Goal: Task Accomplishment & Management: Manage account settings

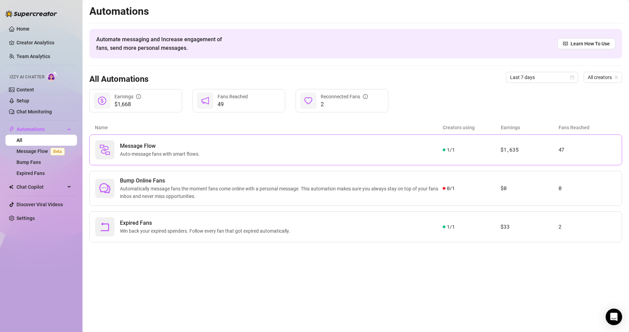
click at [188, 153] on span "Auto-message fans with smart flows." at bounding box center [161, 154] width 83 height 8
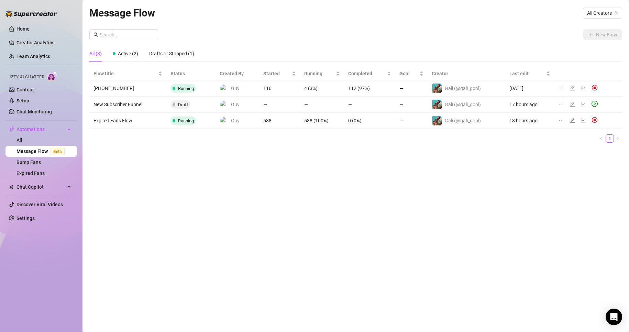
click at [571, 104] on icon "edit" at bounding box center [573, 104] width 6 height 6
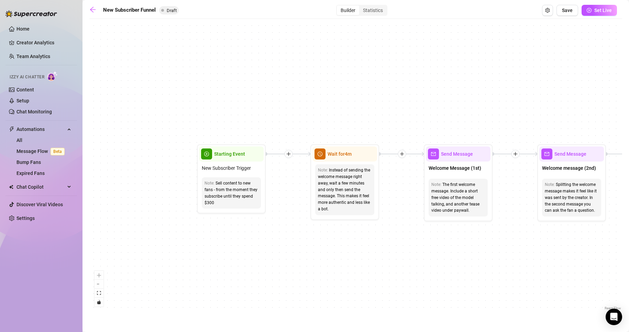
drag, startPoint x: 178, startPoint y: 134, endPoint x: 276, endPoint y: 294, distance: 187.1
click at [276, 294] on div "If True If True If True If False If False If False If True If False Merge Merge…" at bounding box center [355, 166] width 533 height 289
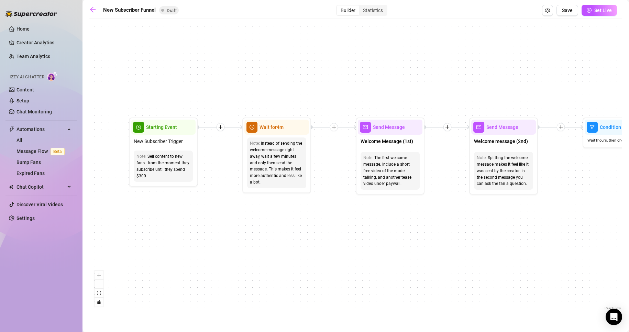
drag, startPoint x: 283, startPoint y: 109, endPoint x: 216, endPoint y: 83, distance: 72.7
click at [216, 83] on div "If True If True If True If False If False If False If True If False Merge Merge…" at bounding box center [355, 166] width 533 height 289
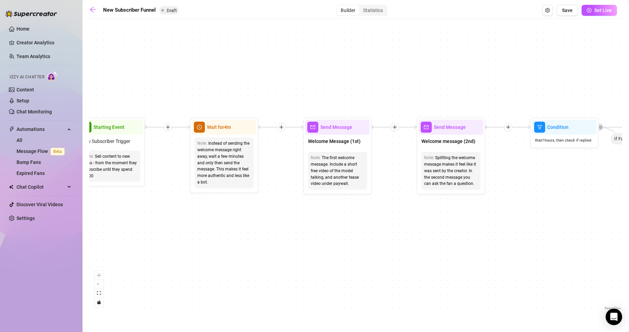
click at [252, 79] on div "If True If True If True If False If False If False If True If False Merge Merge…" at bounding box center [355, 166] width 533 height 289
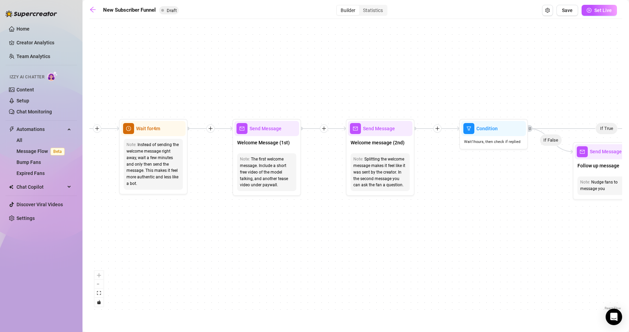
drag, startPoint x: 305, startPoint y: 89, endPoint x: 236, endPoint y: 91, distance: 68.8
click at [236, 91] on div "If True If True If True If False If False If False If True If False Merge Merge…" at bounding box center [355, 166] width 533 height 289
click at [265, 144] on span "Welcome Message (1st)" at bounding box center [263, 143] width 53 height 8
type textarea "First part of the welcome message"
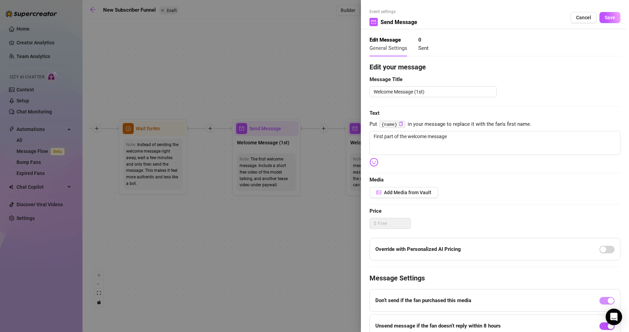
click at [294, 206] on div at bounding box center [314, 166] width 629 height 332
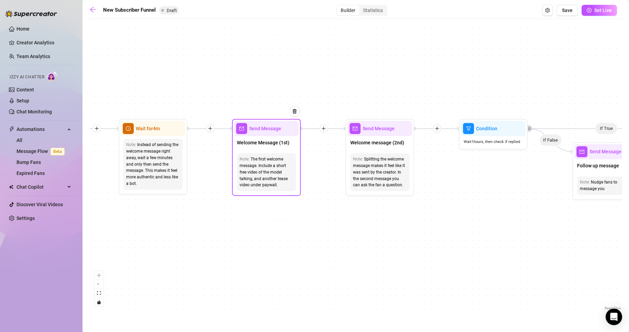
click at [272, 151] on div "Note: The first welcome message. Include a short free video of the model talkin…" at bounding box center [266, 172] width 65 height 43
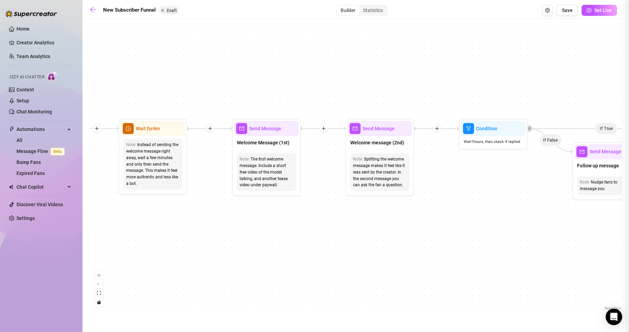
type textarea "First part of the welcome message"
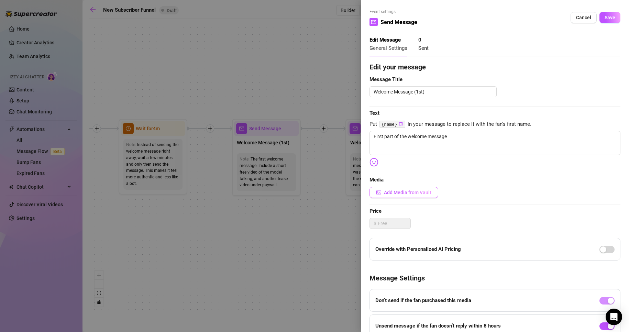
click at [406, 187] on button "Add Media from Vault" at bounding box center [404, 192] width 69 height 11
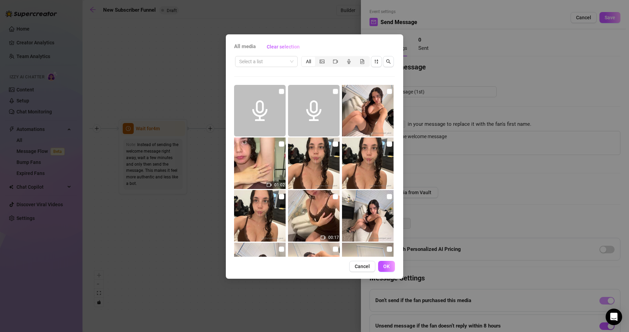
drag, startPoint x: 359, startPoint y: 265, endPoint x: 306, endPoint y: 298, distance: 62.4
click at [359, 265] on span "Cancel" at bounding box center [362, 267] width 15 height 6
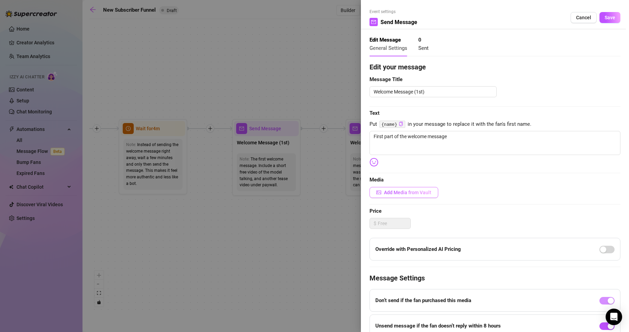
click at [391, 195] on span "Add Media from Vault" at bounding box center [407, 193] width 47 height 6
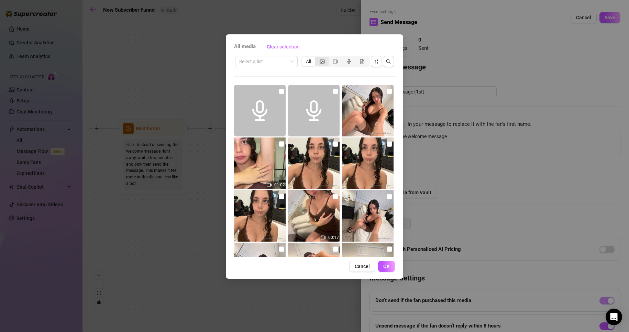
click at [325, 61] on div "segmented control" at bounding box center [321, 62] width 13 height 10
click at [317, 58] on input "segmented control" at bounding box center [317, 58] width 0 height 0
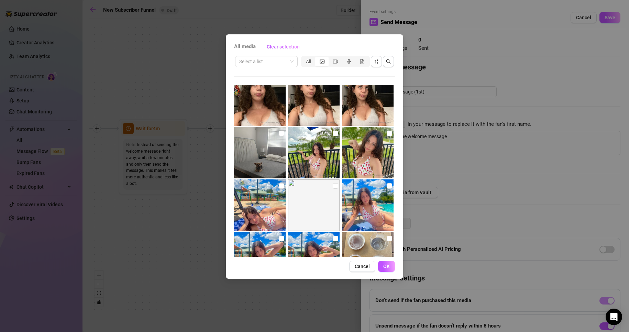
scroll to position [1522, 0]
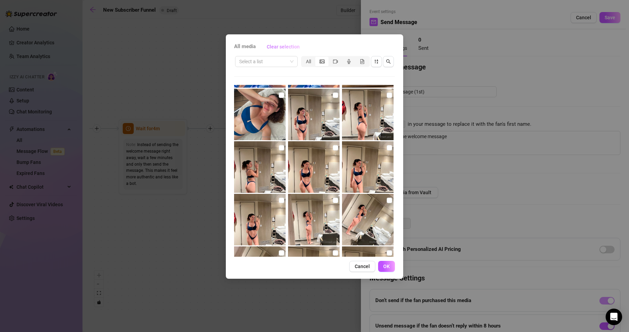
click at [281, 43] on button "Clear selection" at bounding box center [283, 46] width 44 height 11
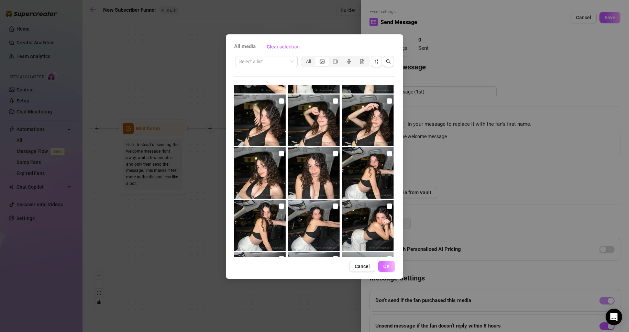
scroll to position [387, 0]
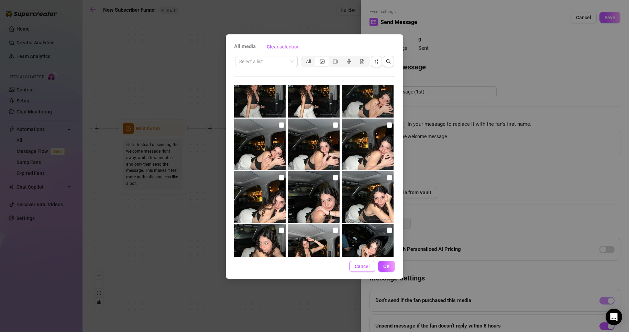
click at [362, 267] on span "Cancel" at bounding box center [362, 267] width 15 height 6
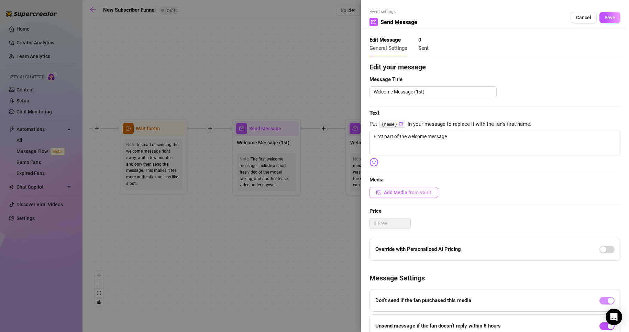
click at [398, 196] on button "Add Media from Vault" at bounding box center [404, 192] width 69 height 11
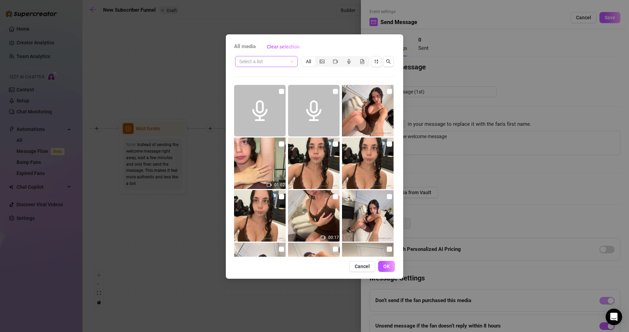
click at [274, 61] on input "search" at bounding box center [263, 61] width 48 height 10
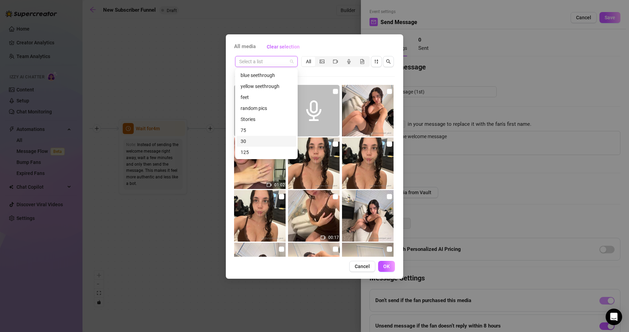
click at [252, 143] on div "30" at bounding box center [267, 142] width 52 height 8
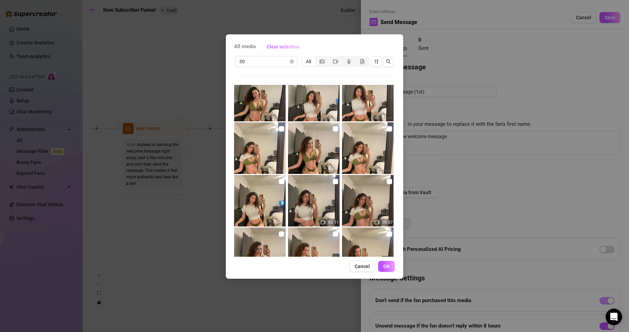
scroll to position [0, 0]
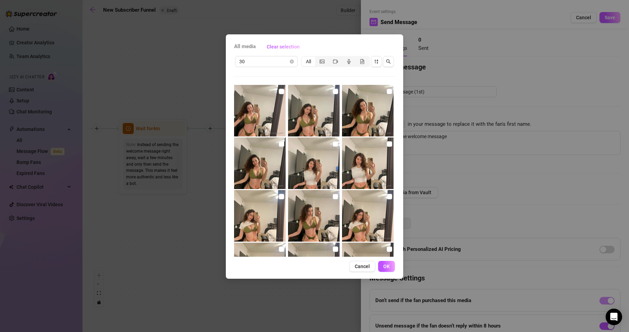
click at [286, 55] on div "All media Clear selection 30 All 00:11 00:07 00:14 No more media Cancel OK" at bounding box center [314, 156] width 177 height 244
click at [288, 58] on span "30" at bounding box center [266, 61] width 54 height 10
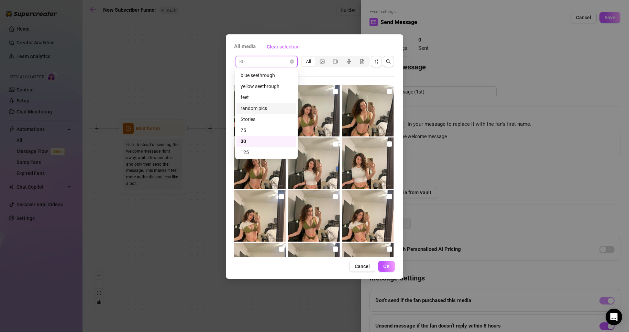
click at [262, 108] on div "random pics" at bounding box center [267, 109] width 52 height 8
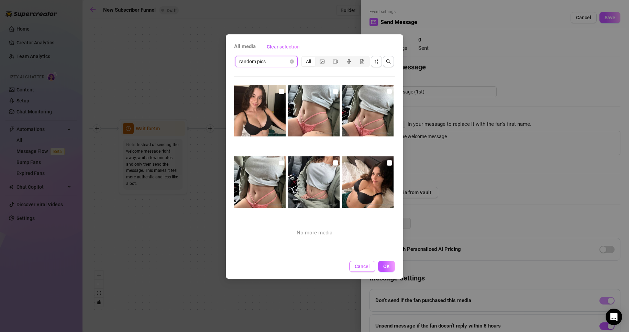
click at [360, 266] on span "Cancel" at bounding box center [362, 267] width 15 height 6
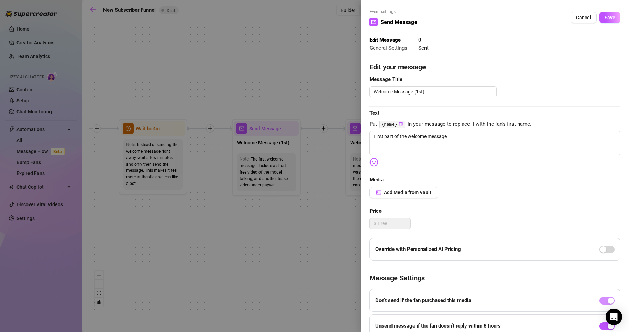
click at [315, 234] on div at bounding box center [314, 166] width 629 height 332
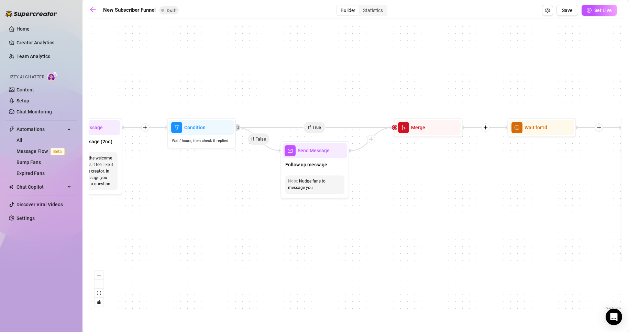
drag, startPoint x: 513, startPoint y: 211, endPoint x: 223, endPoint y: 210, distance: 289.5
click at [221, 210] on div "If True If True If True If False If False If False If True If False Merge Merge…" at bounding box center [355, 166] width 533 height 289
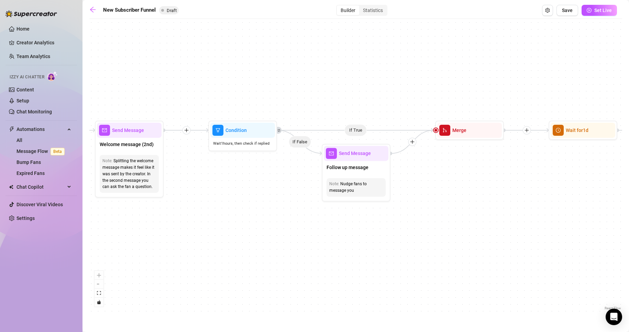
drag, startPoint x: 370, startPoint y: 189, endPoint x: 262, endPoint y: 195, distance: 107.4
click at [262, 195] on div "If True If True If True If False If False If False If True If False Merge Merge…" at bounding box center [355, 166] width 533 height 289
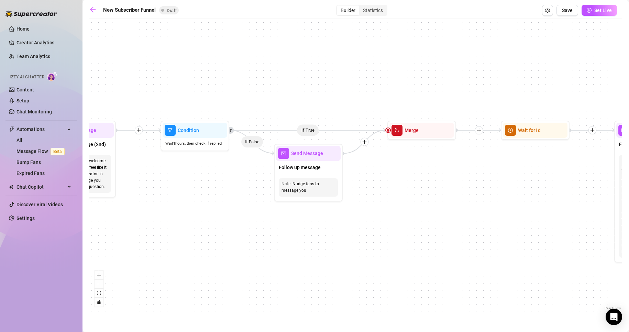
drag, startPoint x: 454, startPoint y: 198, endPoint x: 406, endPoint y: 198, distance: 47.8
click at [406, 198] on div "If True If True If True If False If False If False If True If False Merge Merge…" at bounding box center [355, 166] width 533 height 289
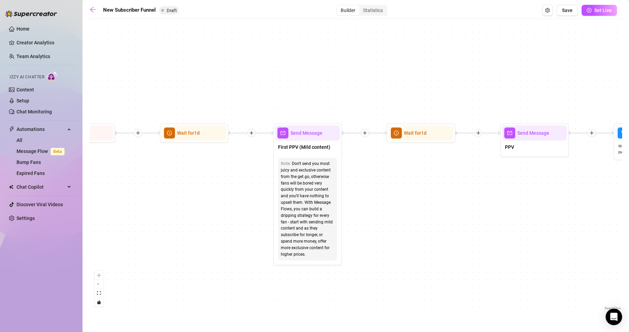
drag, startPoint x: 495, startPoint y: 192, endPoint x: 154, endPoint y: 195, distance: 341.1
click at [154, 195] on div "If True If True If True If False If False If False If True If False Merge Merge…" at bounding box center [355, 166] width 533 height 289
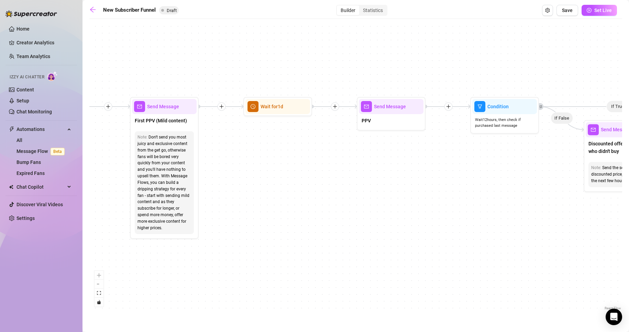
drag, startPoint x: 487, startPoint y: 209, endPoint x: 344, endPoint y: 183, distance: 145.8
click at [344, 183] on div "If True If True If True If False If False If False If True If False Merge Merge…" at bounding box center [355, 166] width 533 height 289
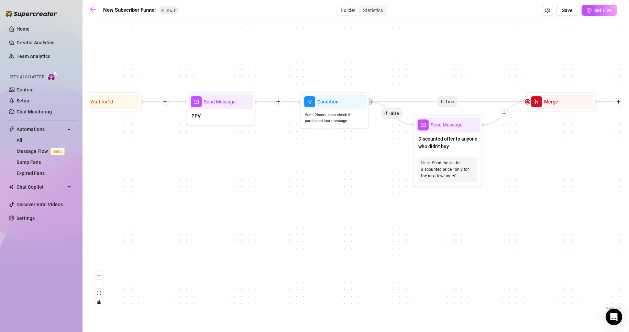
drag, startPoint x: 527, startPoint y: 186, endPoint x: 359, endPoint y: 181, distance: 168.2
click at [359, 181] on div "If True If True If True If False If False If False If True If False Merge Merge…" at bounding box center [355, 166] width 533 height 289
click at [92, 7] on icon "arrow-left" at bounding box center [92, 9] width 7 height 7
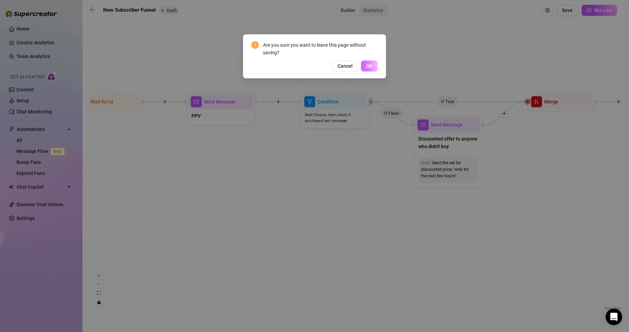
click at [362, 64] on button "OK" at bounding box center [369, 66] width 17 height 11
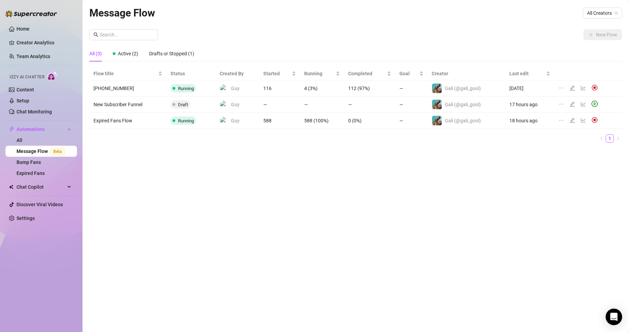
click at [326, 120] on td "588 (100%)" at bounding box center [322, 121] width 44 height 16
click at [582, 120] on icon "line-chart" at bounding box center [583, 120] width 5 height 4
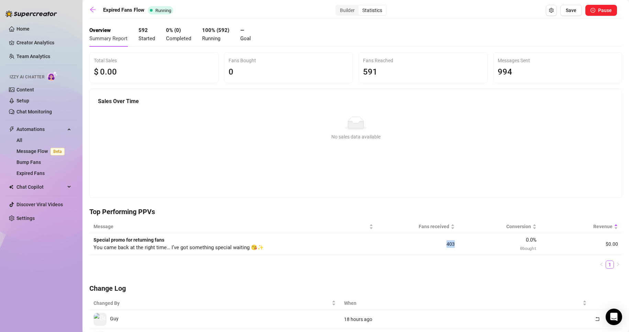
drag, startPoint x: 440, startPoint y: 242, endPoint x: 452, endPoint y: 242, distance: 11.3
click at [452, 242] on td "403" at bounding box center [417, 244] width 81 height 22
click at [210, 247] on span "You came back at the right time… I’ve got something special waiting 😘✨" at bounding box center [179, 247] width 171 height 6
click at [345, 11] on div "Builder" at bounding box center [347, 11] width 22 height 10
click at [338, 7] on input "Builder" at bounding box center [338, 7] width 0 height 0
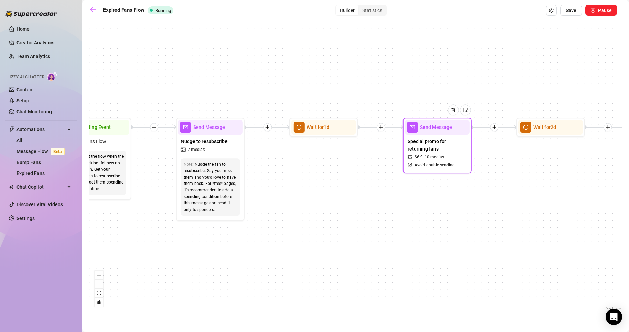
click at [421, 149] on span "Special promo for returning fans" at bounding box center [437, 145] width 59 height 15
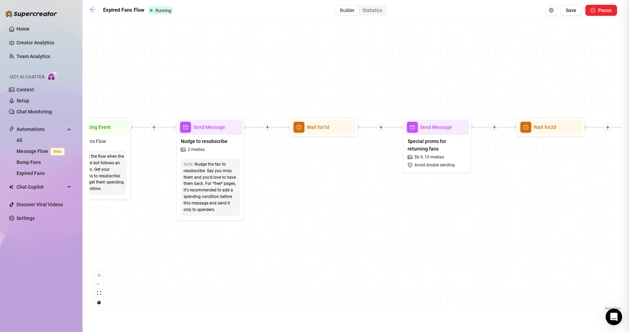
type textarea "You came back at the right time… I’ve got something special waiting 😘✨"
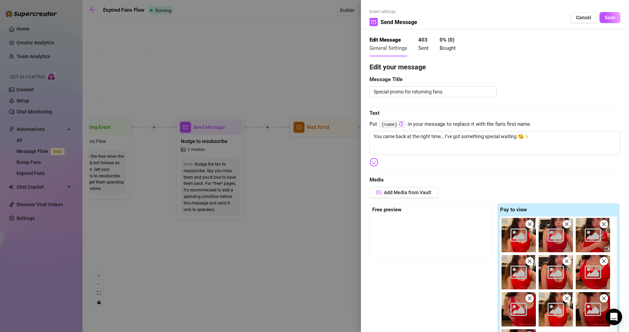
click at [201, 29] on div at bounding box center [314, 166] width 629 height 332
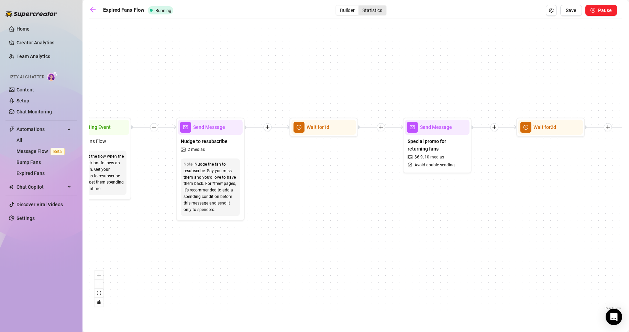
click at [378, 9] on div "Statistics" at bounding box center [373, 11] width 28 height 10
click at [360, 7] on input "Statistics" at bounding box center [360, 7] width 0 height 0
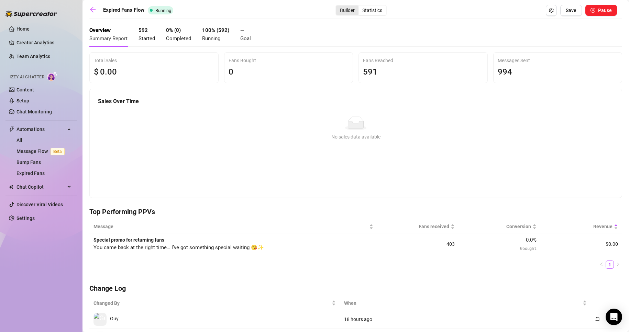
click at [343, 9] on div "Builder" at bounding box center [347, 11] width 22 height 10
click at [338, 7] on input "Builder" at bounding box center [338, 7] width 0 height 0
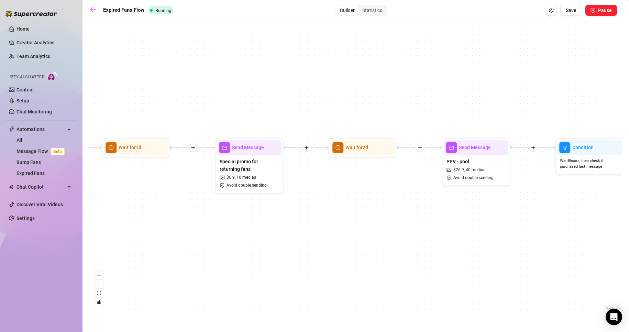
drag, startPoint x: 247, startPoint y: 82, endPoint x: 325, endPoint y: 82, distance: 77.4
click at [325, 82] on div "If True If False Wait for 2d Merge Send Message Follow up PPV 38 medias Avoid d…" at bounding box center [355, 166] width 533 height 289
click at [371, 17] on div "Expired Fans Flow Running Builder Statistics Save Pause If True If False Wait f…" at bounding box center [355, 158] width 533 height 307
drag, startPoint x: 377, startPoint y: 8, endPoint x: 367, endPoint y: 8, distance: 9.6
click at [377, 8] on div "Statistics" at bounding box center [373, 11] width 28 height 10
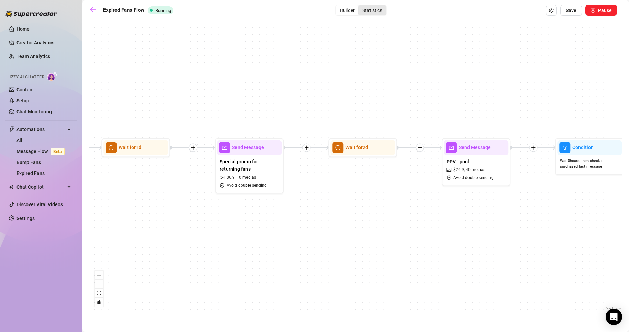
click at [360, 7] on input "Statistics" at bounding box center [360, 7] width 0 height 0
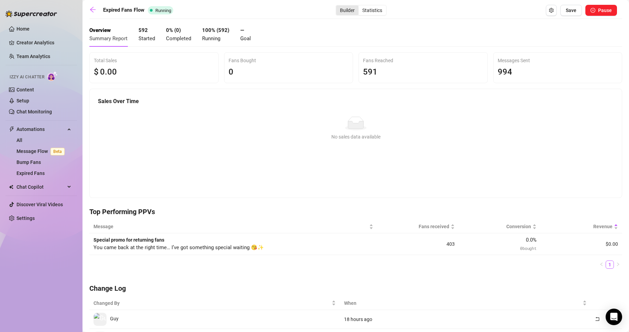
click at [352, 9] on div "Builder" at bounding box center [347, 11] width 22 height 10
click at [338, 7] on input "Builder" at bounding box center [338, 7] width 0 height 0
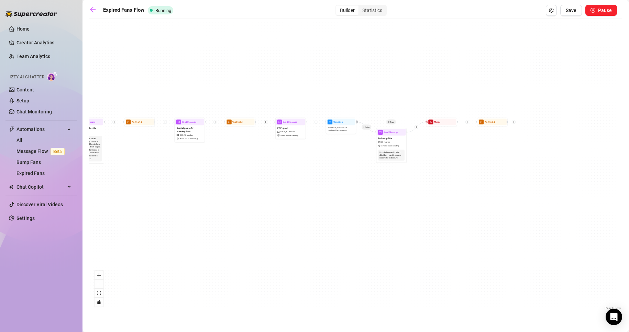
drag, startPoint x: 522, startPoint y: 114, endPoint x: 435, endPoint y: 87, distance: 91.0
click at [435, 87] on div "If True If False Wait for 2d Merge Send Message Follow up PPV 38 medias Avoid d…" at bounding box center [355, 166] width 533 height 289
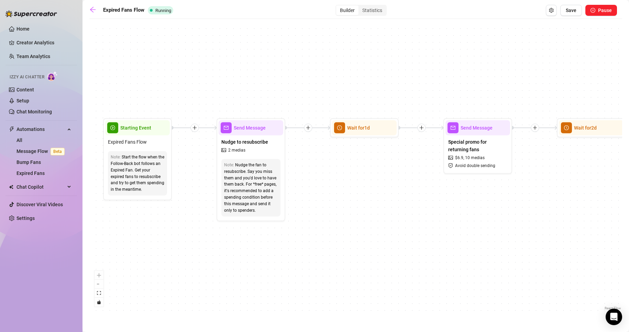
drag, startPoint x: 210, startPoint y: 68, endPoint x: 543, endPoint y: 88, distance: 333.4
click at [543, 88] on div "If True If False Wait for 2d Merge Send Message Follow up PPV 38 medias Avoid d…" at bounding box center [355, 166] width 533 height 289
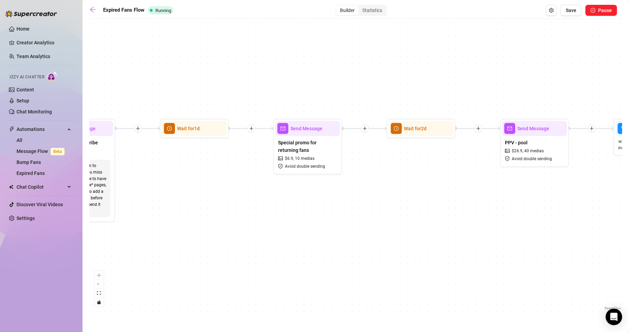
drag, startPoint x: 492, startPoint y: 89, endPoint x: 290, endPoint y: 89, distance: 202.1
click at [290, 89] on div "If True If False Wait for 2d Merge Send Message Follow up PPV 38 medias Avoid d…" at bounding box center [355, 166] width 533 height 289
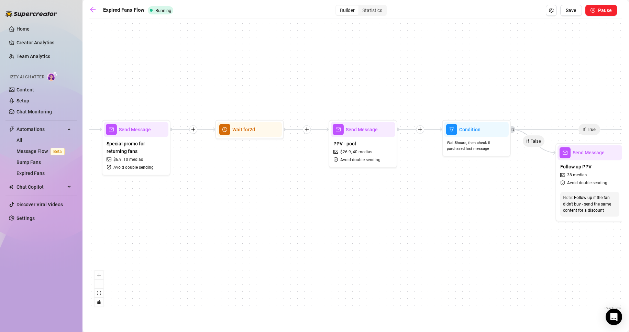
drag, startPoint x: 293, startPoint y: 90, endPoint x: 399, endPoint y: 87, distance: 105.9
click at [399, 87] on div "If True If False Wait for 2d Merge Send Message Follow up PPV 38 medias Avoid d…" at bounding box center [355, 166] width 533 height 289
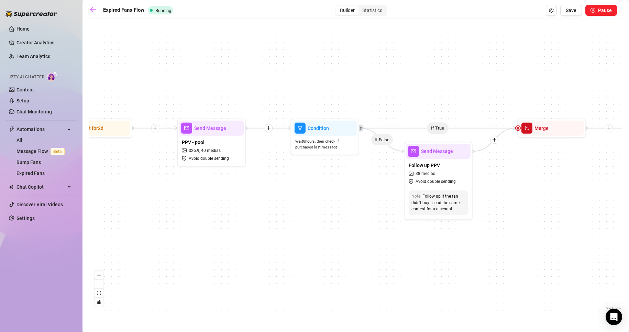
drag, startPoint x: 445, startPoint y: 85, endPoint x: 293, endPoint y: 84, distance: 151.6
click at [293, 84] on div "If True If False Wait for 2d Merge Send Message Follow up PPV 38 medias Avoid d…" at bounding box center [355, 166] width 533 height 289
click at [222, 138] on div "PPV - pool $ 26.9 , 40 medias Avoid double sending" at bounding box center [211, 150] width 65 height 29
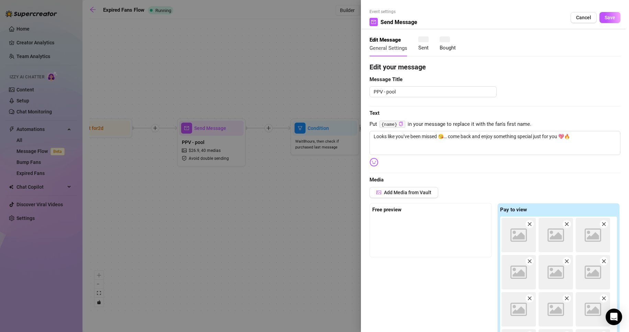
type textarea "Looks like you’ve been missed 😘… come back and enjoy something special just for…"
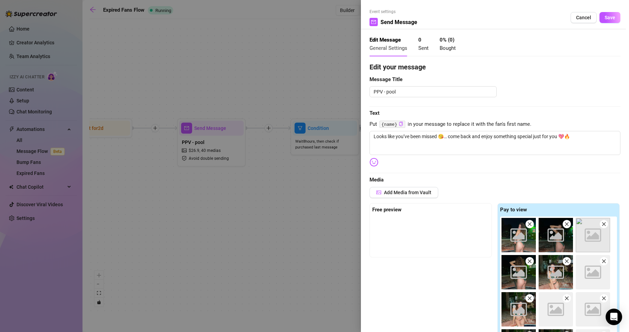
scroll to position [237, 0]
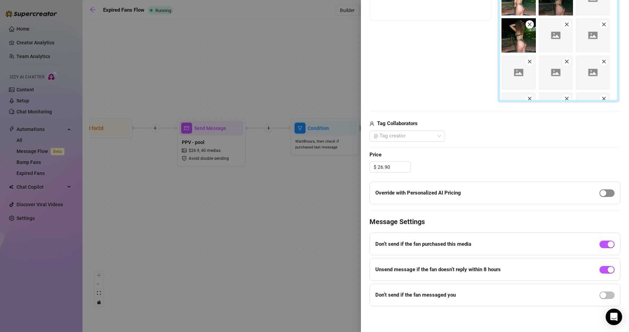
click at [605, 193] on span "button" at bounding box center [607, 193] width 15 height 8
click at [608, 193] on div "button" at bounding box center [611, 193] width 6 height 6
click at [247, 223] on div at bounding box center [314, 166] width 629 height 332
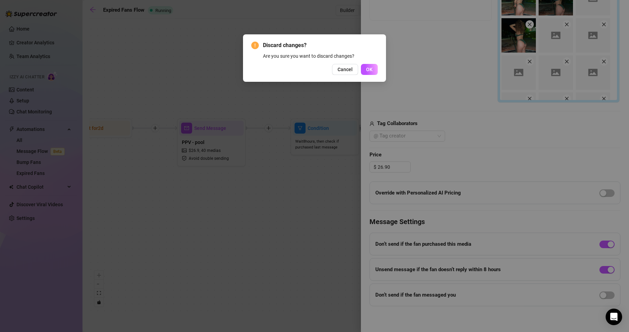
click at [369, 76] on div "Discard changes? Are you sure you want to discard changes? Cancel OK" at bounding box center [314, 57] width 143 height 47
click at [370, 74] on button "OK" at bounding box center [369, 69] width 17 height 11
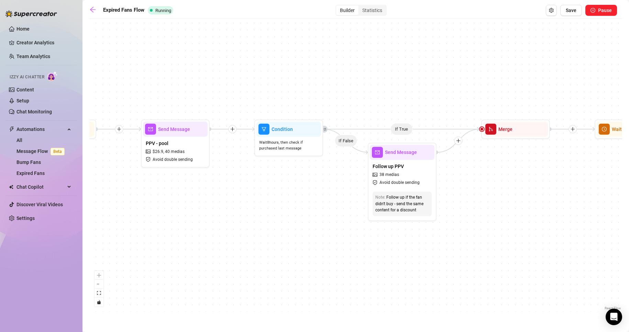
drag, startPoint x: 436, startPoint y: 64, endPoint x: 397, endPoint y: 65, distance: 38.9
click at [397, 65] on div "If True If False Wait for 2d Merge Send Message Follow up PPV 38 medias Avoid d…" at bounding box center [355, 166] width 533 height 289
click at [35, 221] on link "Settings" at bounding box center [26, 219] width 18 height 6
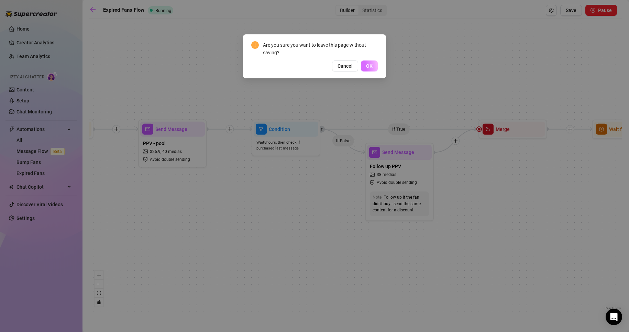
click at [367, 69] on button "OK" at bounding box center [369, 66] width 17 height 11
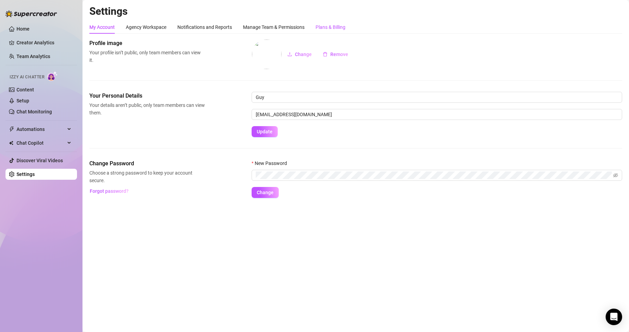
click at [345, 28] on div "Plans & Billing" at bounding box center [331, 27] width 30 height 8
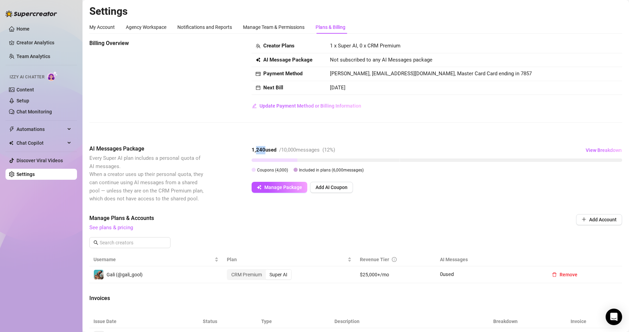
drag, startPoint x: 256, startPoint y: 151, endPoint x: 263, endPoint y: 149, distance: 7.0
click at [263, 149] on strong "1,240 used" at bounding box center [264, 150] width 25 height 6
click at [263, 129] on div "Billing Overview Creator Plans 1 x Super AI, 0 x CRM Premium AI Message Package…" at bounding box center [355, 86] width 533 height 95
drag, startPoint x: 39, startPoint y: 184, endPoint x: 95, endPoint y: 105, distance: 96.8
click at [117, 105] on div "Billing Overview Creator Plans 1 x Super AI, 0 x CRM Premium AI Message Package…" at bounding box center [355, 75] width 533 height 72
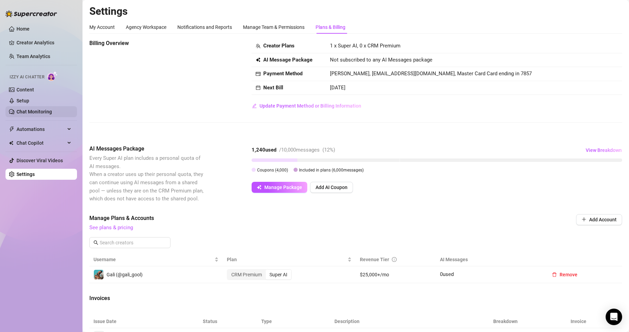
click at [48, 110] on link "Chat Monitoring" at bounding box center [34, 112] width 35 height 6
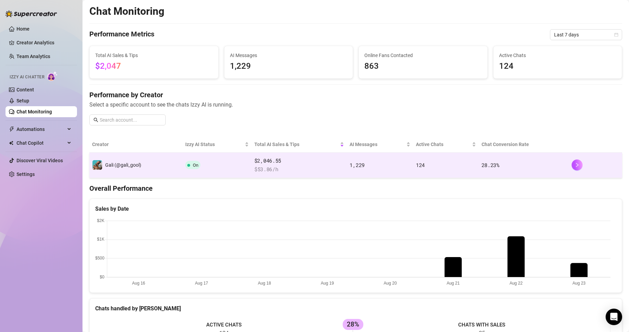
click at [140, 174] on td "Gali (@gali_gool)" at bounding box center [135, 165] width 93 height 25
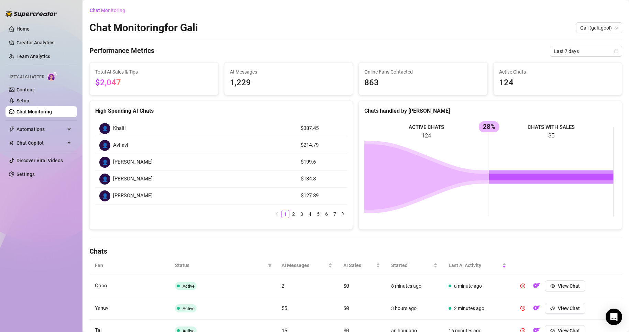
scroll to position [21, 0]
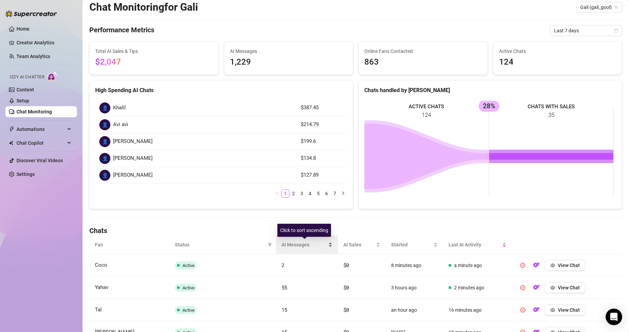
click at [282, 246] on div "AI Messages" at bounding box center [307, 245] width 51 height 8
click at [325, 245] on span "AI Messages" at bounding box center [305, 245] width 46 height 8
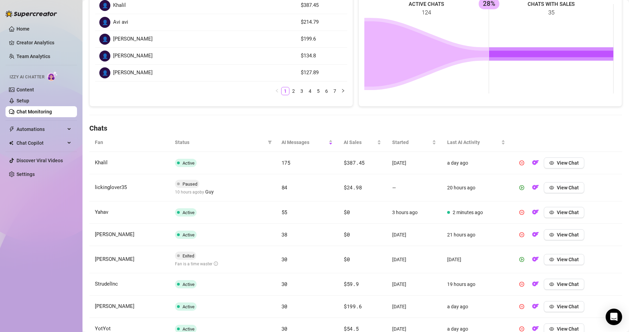
scroll to position [124, 0]
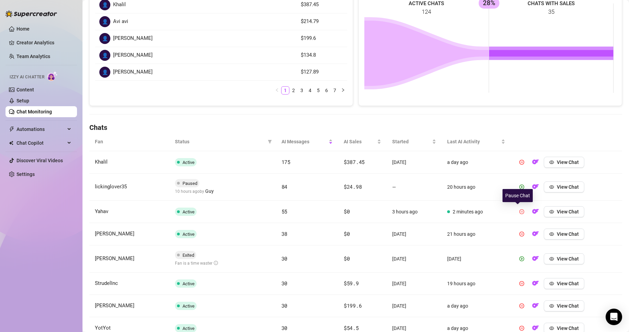
click at [521, 212] on button "button" at bounding box center [521, 211] width 11 height 11
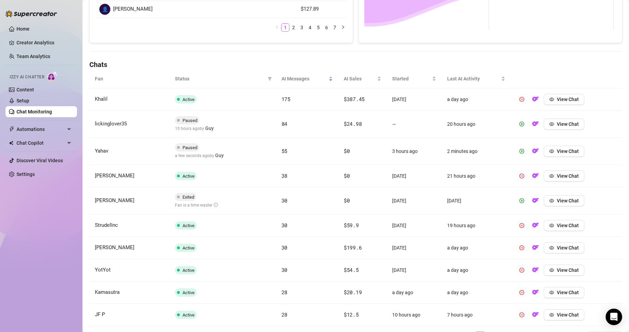
scroll to position [223, 0]
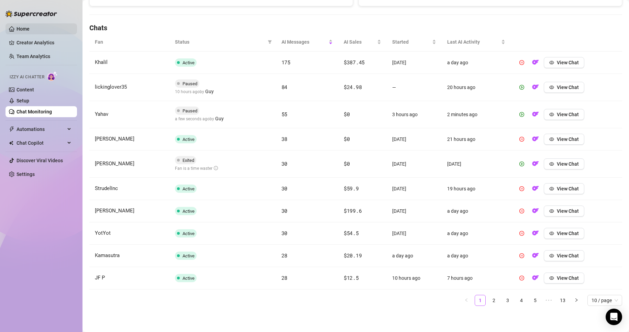
click at [23, 26] on link "Home" at bounding box center [23, 29] width 13 height 6
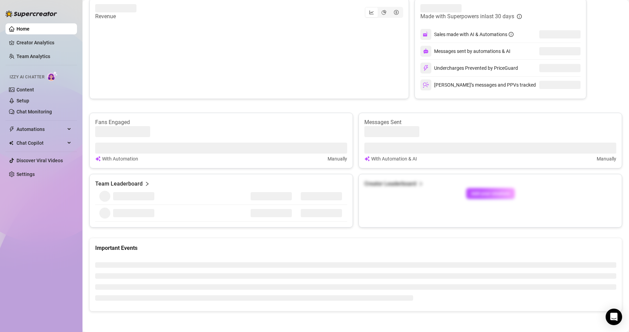
scroll to position [125, 0]
click at [29, 98] on link "Setup" at bounding box center [23, 101] width 13 height 6
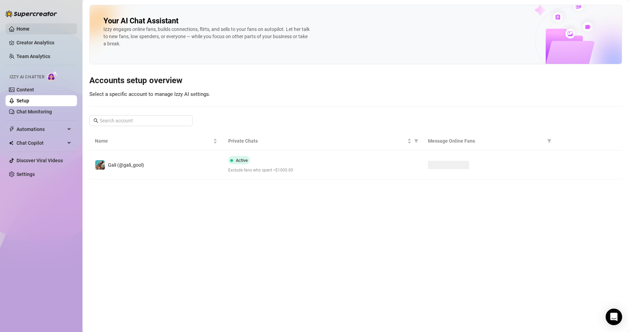
click at [30, 29] on link "Home" at bounding box center [23, 29] width 13 height 6
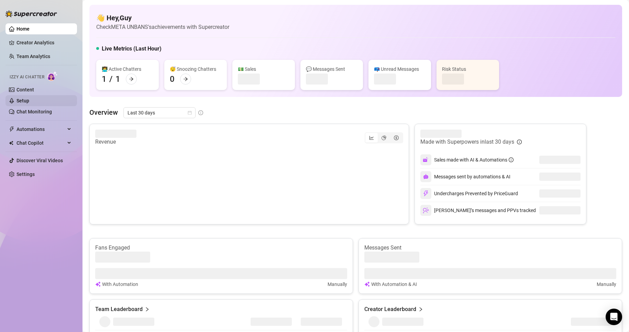
click at [29, 98] on link "Setup" at bounding box center [23, 101] width 13 height 6
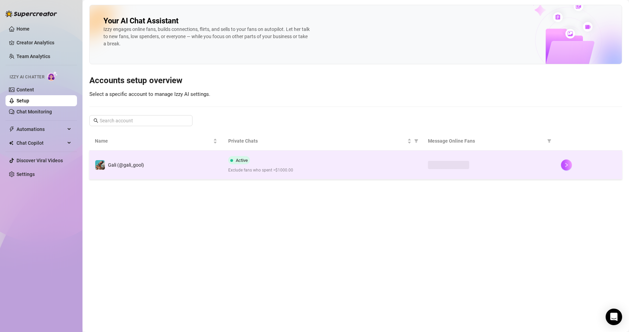
click at [246, 174] on td "Active Exclude fans who spent >$1000.00" at bounding box center [323, 165] width 200 height 29
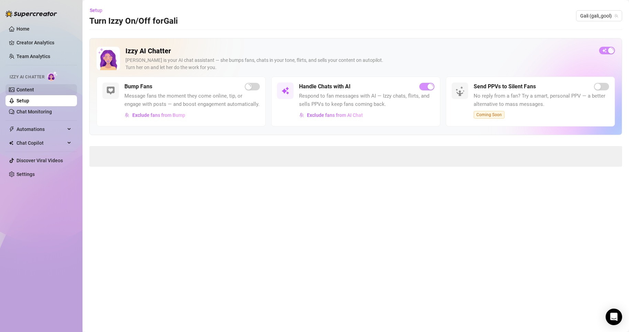
click at [34, 87] on link "Content" at bounding box center [26, 90] width 18 height 6
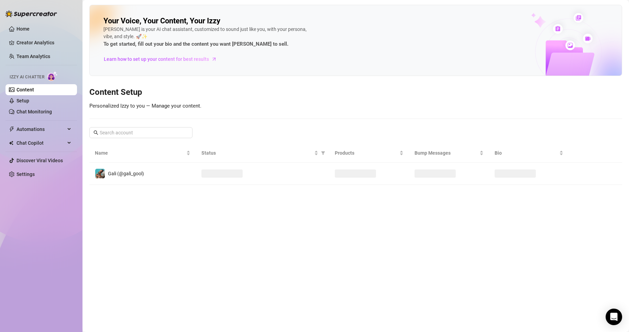
click at [34, 92] on link "Content" at bounding box center [26, 90] width 18 height 6
click at [29, 100] on link "Setup" at bounding box center [23, 101] width 13 height 6
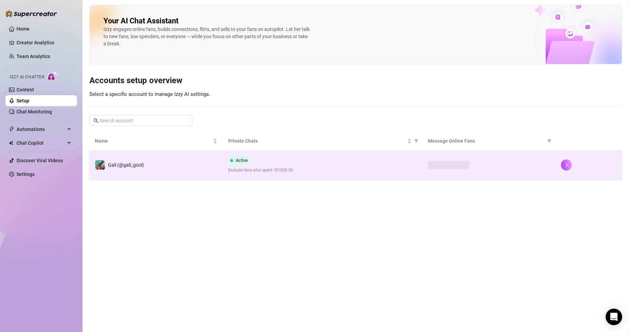
click at [187, 159] on td "Gali (@gali_gool)" at bounding box center [155, 165] width 133 height 29
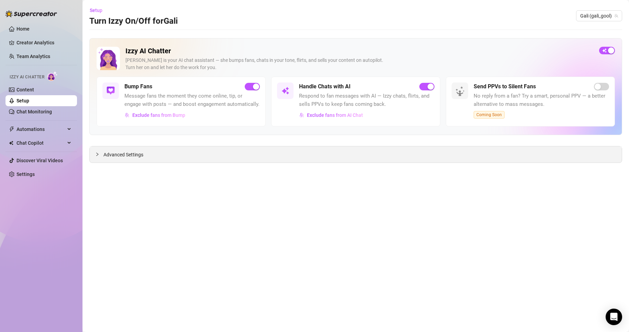
click at [174, 153] on div "Advanced Settings" at bounding box center [356, 154] width 532 height 16
click at [34, 91] on link "Content" at bounding box center [26, 90] width 18 height 6
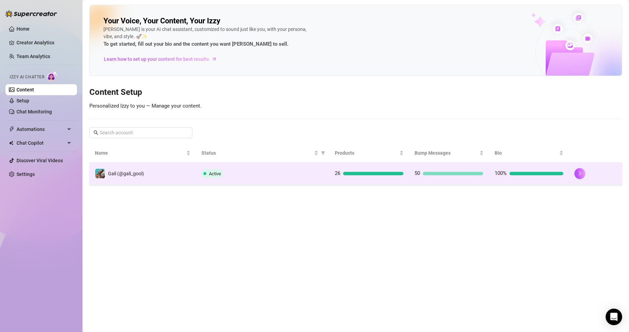
click at [300, 175] on div "Active" at bounding box center [262, 173] width 122 height 8
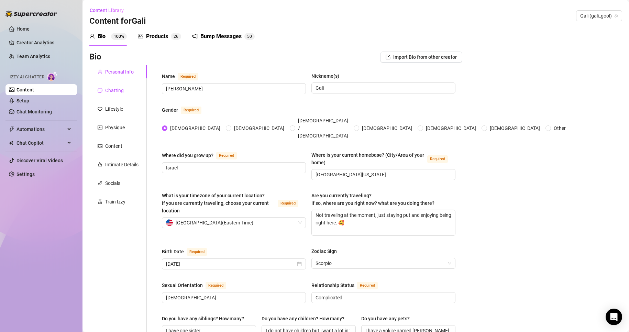
click at [116, 92] on div "Chatting" at bounding box center [114, 91] width 19 height 8
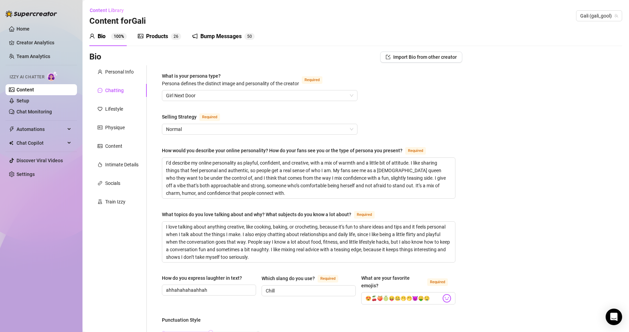
scroll to position [34, 0]
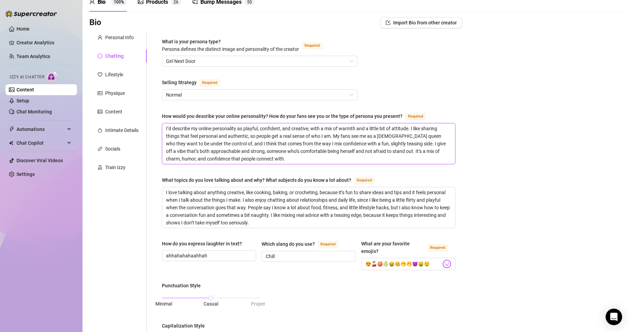
drag, startPoint x: 253, startPoint y: 156, endPoint x: 219, endPoint y: 135, distance: 40.2
click at [219, 135] on textarea "I’d describe my online personality as playful, confident, and creative, with a …" at bounding box center [308, 143] width 293 height 41
click at [242, 129] on textarea "I’d describe my online personality as playful, confident, and creative, with a …" at bounding box center [308, 143] width 293 height 41
drag, startPoint x: 289, startPoint y: 128, endPoint x: 383, endPoint y: 135, distance: 94.5
click at [383, 135] on textarea "I’d describe my online personality as playful, confident, and creative, with a …" at bounding box center [308, 143] width 293 height 41
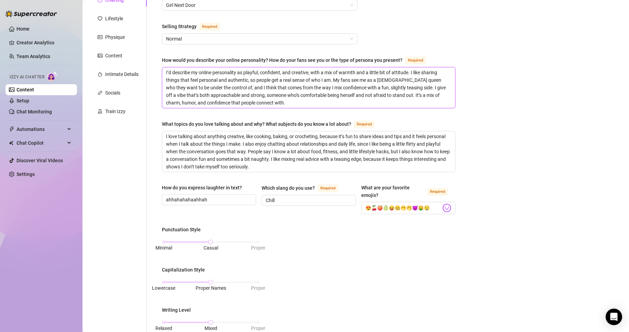
scroll to position [103, 0]
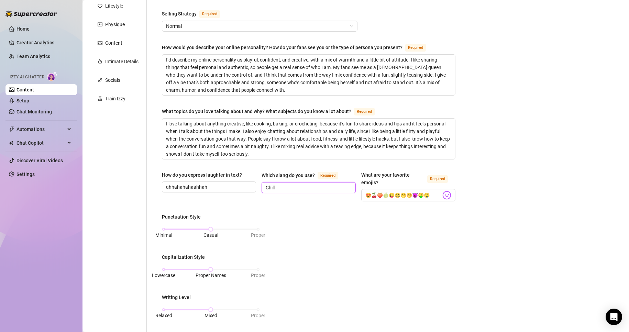
click at [305, 188] on input "Chill" at bounding box center [308, 188] width 85 height 8
click at [330, 208] on div "What is your persona type? [PERSON_NAME] defines the distinct image and persona…" at bounding box center [309, 253] width 294 height 568
click at [337, 191] on span "Chill" at bounding box center [309, 187] width 94 height 11
click at [268, 209] on div "What is your persona type? [PERSON_NAME] defines the distinct image and persona…" at bounding box center [309, 253] width 294 height 568
drag, startPoint x: 289, startPoint y: 187, endPoint x: 227, endPoint y: 187, distance: 61.9
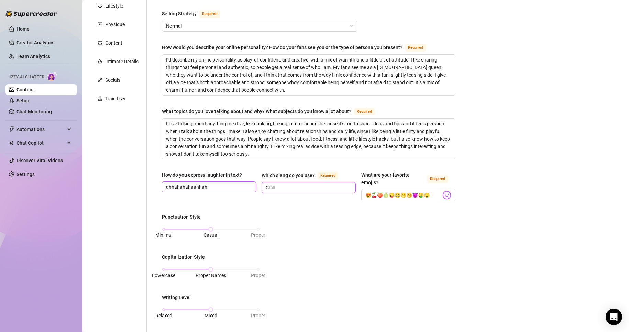
click at [227, 187] on div "How do you express laughter in text? ahhahahahaahhah Which slang do you use? Re…" at bounding box center [309, 189] width 294 height 36
type input "Chill"
click at [444, 252] on div "Punctuation Style Minimal Casual Proper Capitalization Style Lowercase Proper N…" at bounding box center [309, 298] width 294 height 171
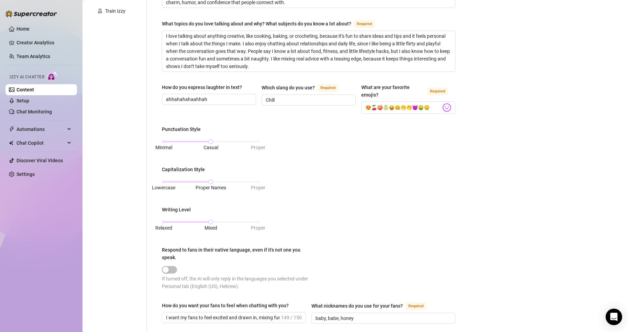
scroll to position [206, 0]
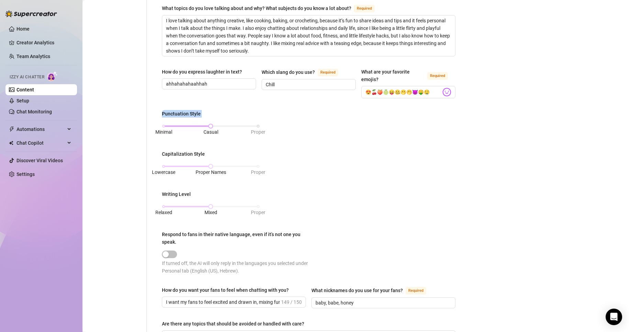
drag, startPoint x: 162, startPoint y: 111, endPoint x: 260, endPoint y: 130, distance: 99.9
click at [260, 130] on div "Punctuation Style Minimal Casual Proper" at bounding box center [211, 124] width 98 height 29
click at [242, 103] on div "How do you express laughter in text? ahhahahahaahhah Which slang do you use? Re…" at bounding box center [309, 86] width 294 height 36
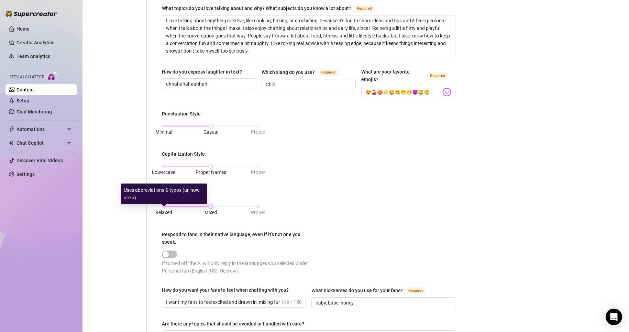
click at [163, 214] on span "Relaxed" at bounding box center [163, 213] width 17 height 6
click at [208, 207] on div "Relaxed Mixed Proper" at bounding box center [211, 207] width 95 height 4
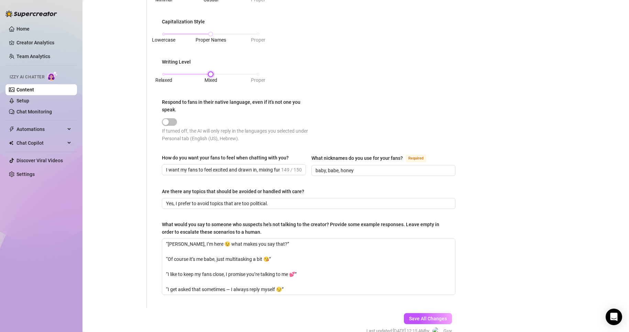
scroll to position [344, 0]
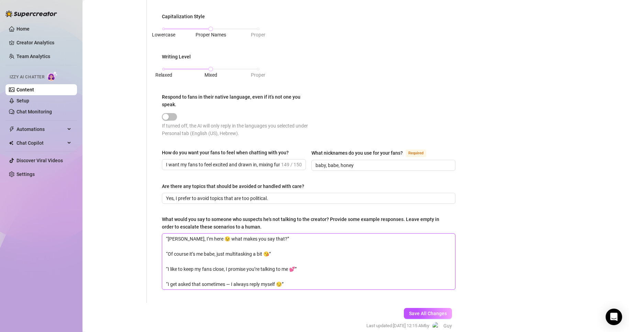
click at [282, 238] on textarea "“[PERSON_NAME], I’m here 😉 what makes you say that?” “Of course it’s me babe, j…" at bounding box center [308, 262] width 293 height 56
click at [319, 271] on textarea "“[PERSON_NAME], I’m here 😉 what makes you say that?” “Of course it’s me babe, j…" at bounding box center [308, 262] width 293 height 56
click at [44, 111] on link "Chat Monitoring" at bounding box center [34, 112] width 35 height 6
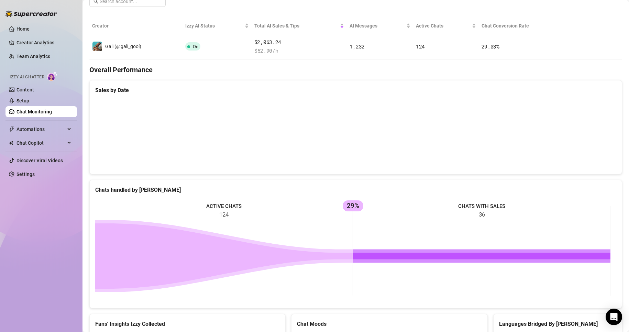
scroll to position [172, 0]
